Goal: Task Accomplishment & Management: Manage account settings

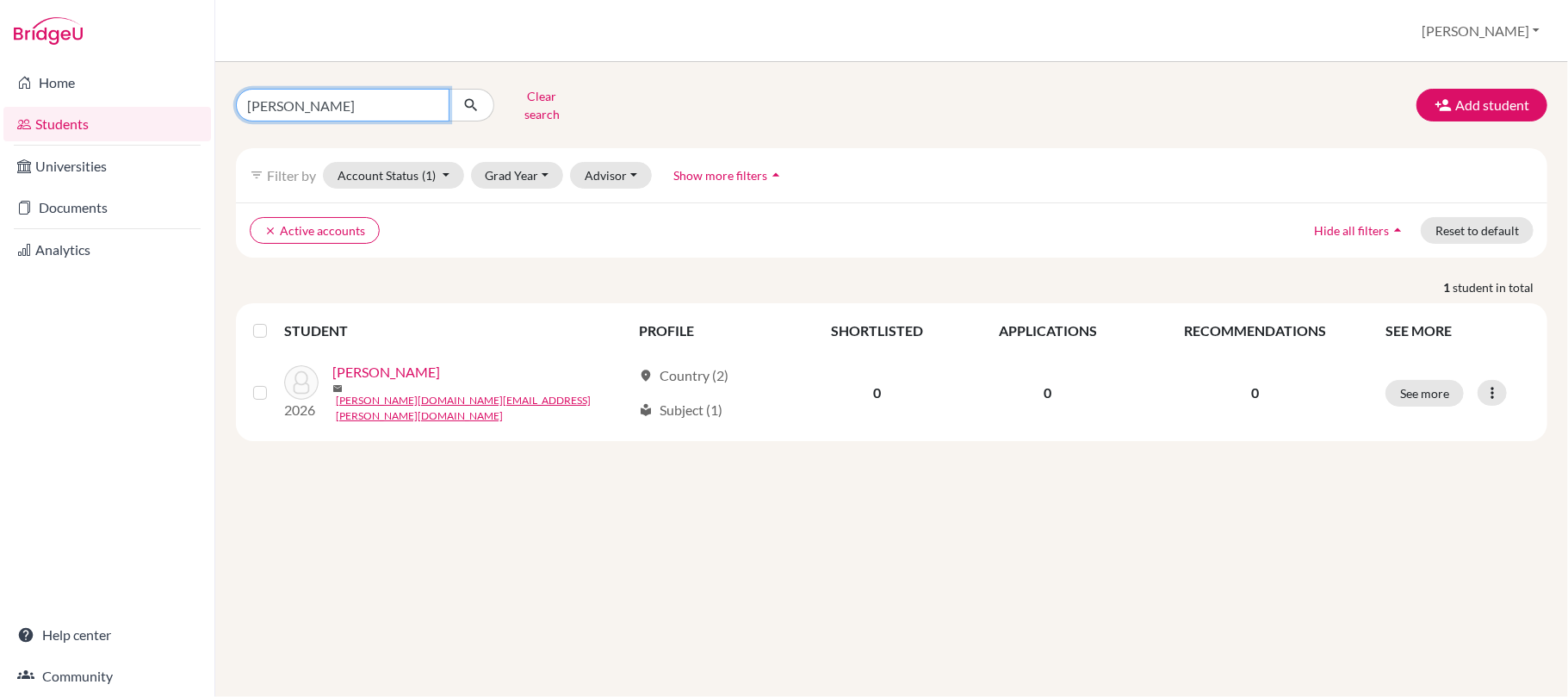
click at [412, 101] on input "[PERSON_NAME]" at bounding box center [342, 104] width 213 height 33
type input "s"
type input "alex lin"
click button "submit" at bounding box center [471, 104] width 46 height 33
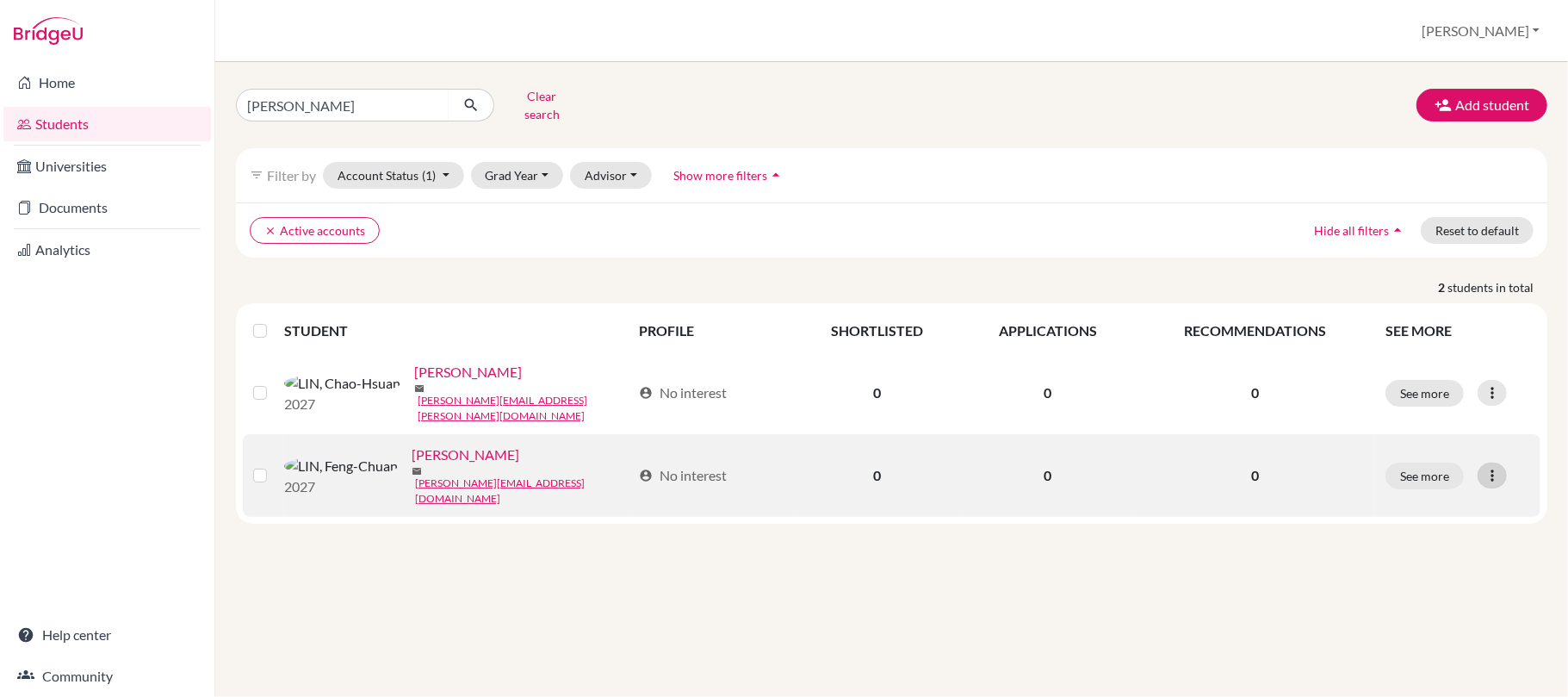
click at [1500, 467] on icon at bounding box center [1492, 475] width 17 height 17
click at [1450, 562] on button "Reset Password" at bounding box center [1418, 557] width 136 height 28
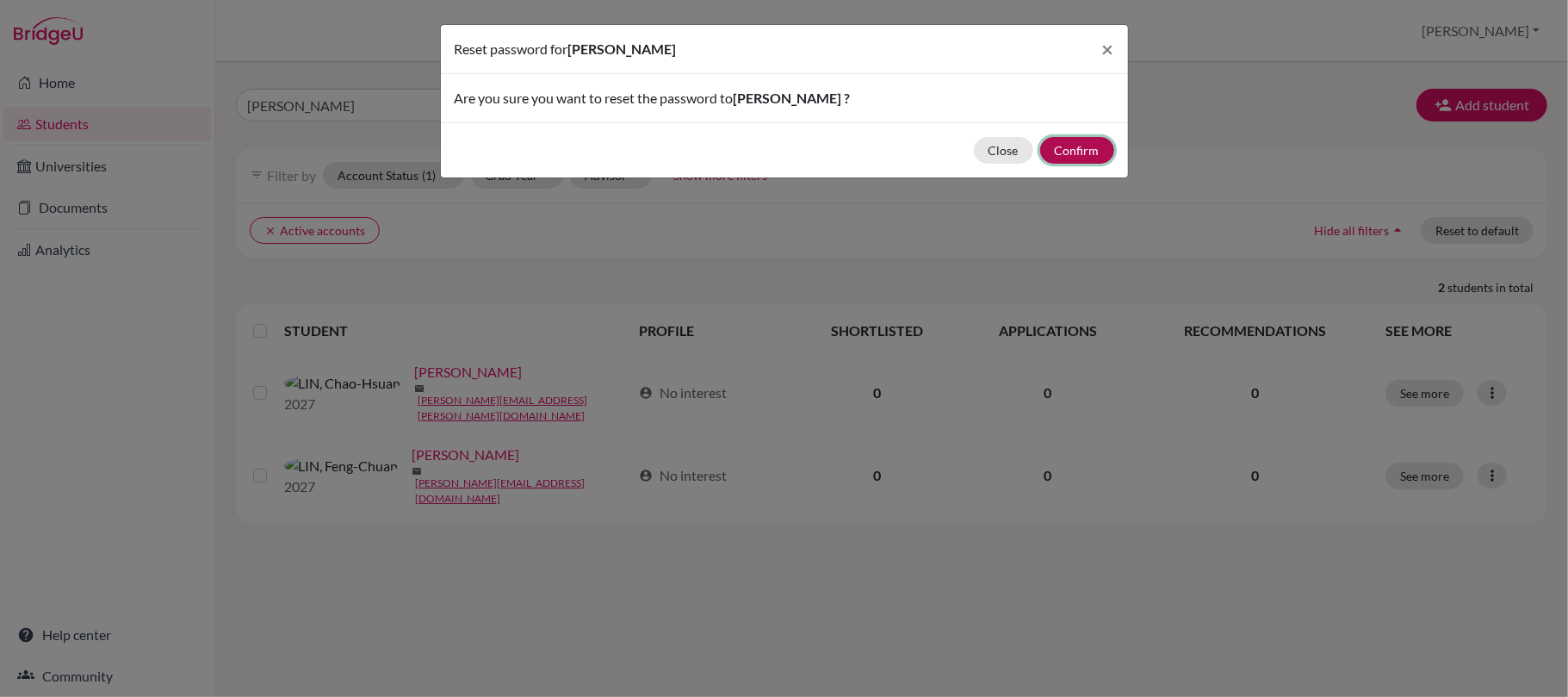
click at [1084, 156] on button "Confirm" at bounding box center [1077, 150] width 74 height 27
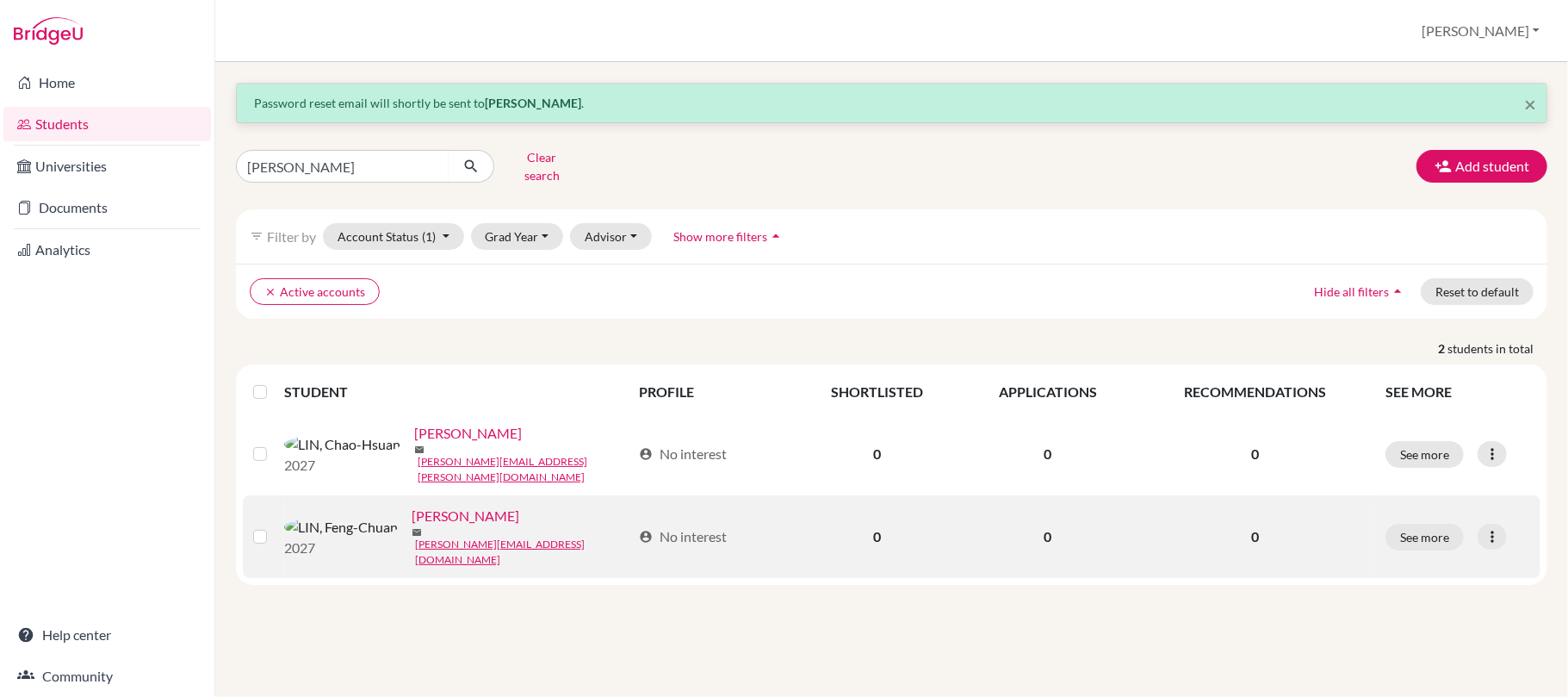
click at [412, 518] on link "[PERSON_NAME]" at bounding box center [465, 515] width 107 height 21
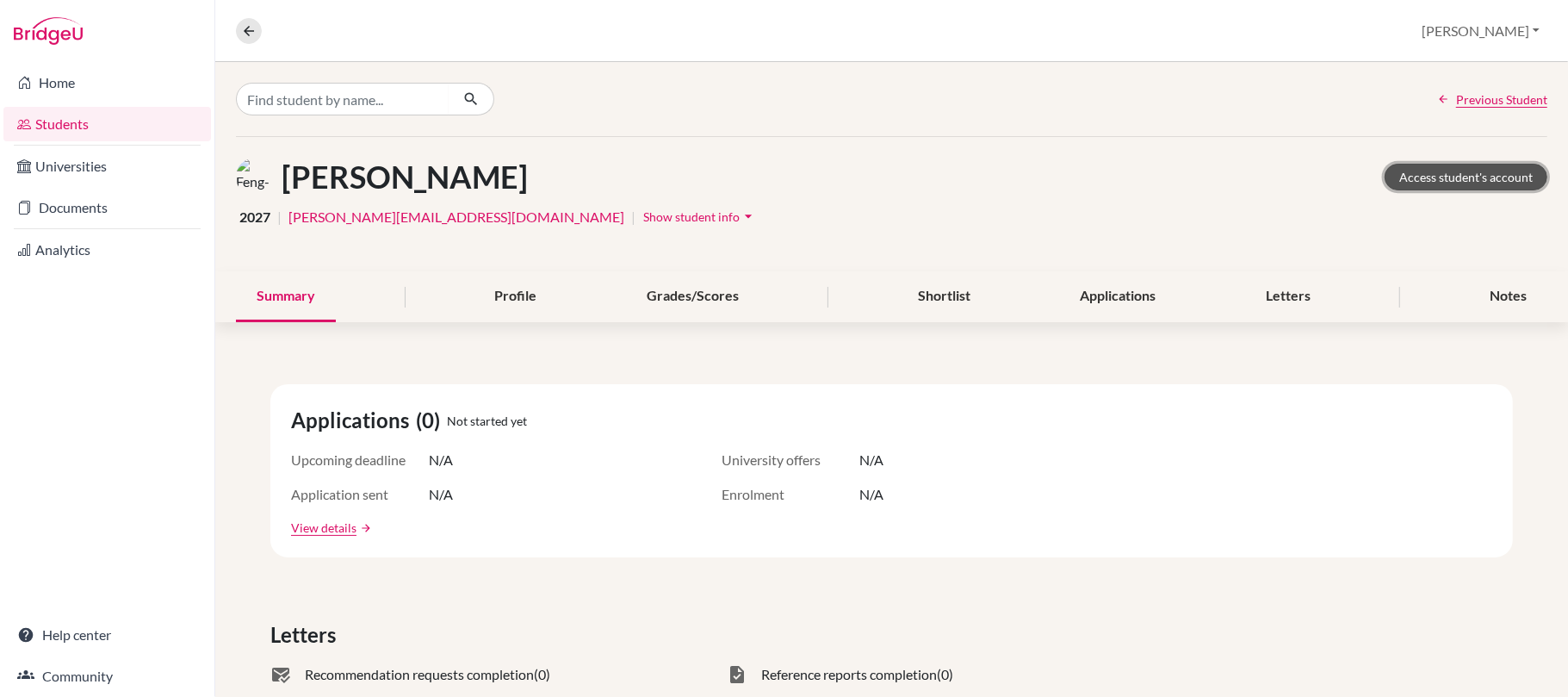
click at [1435, 164] on link "Access student's account" at bounding box center [1466, 177] width 163 height 27
